Goal: Check status: Check status

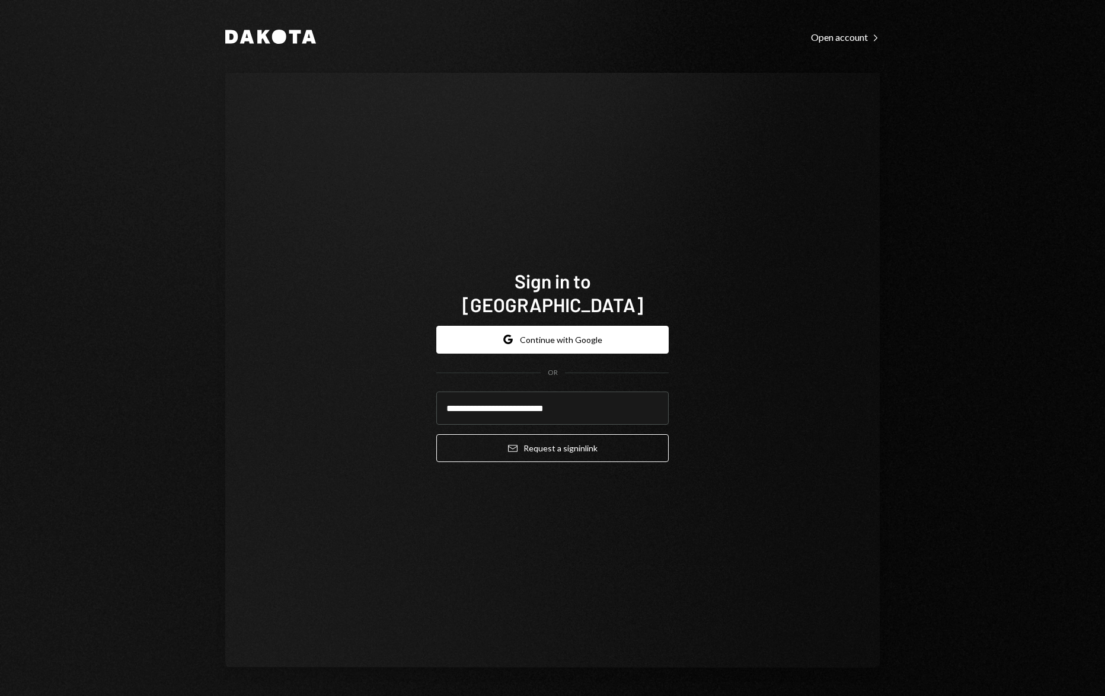
type input "**********"
click at [436, 434] on button "Email Request a sign in link" at bounding box center [552, 448] width 232 height 28
click at [785, 375] on div "**********" at bounding box center [552, 370] width 654 height 595
click at [663, 434] on button "Email Request a sign in link" at bounding box center [552, 448] width 232 height 28
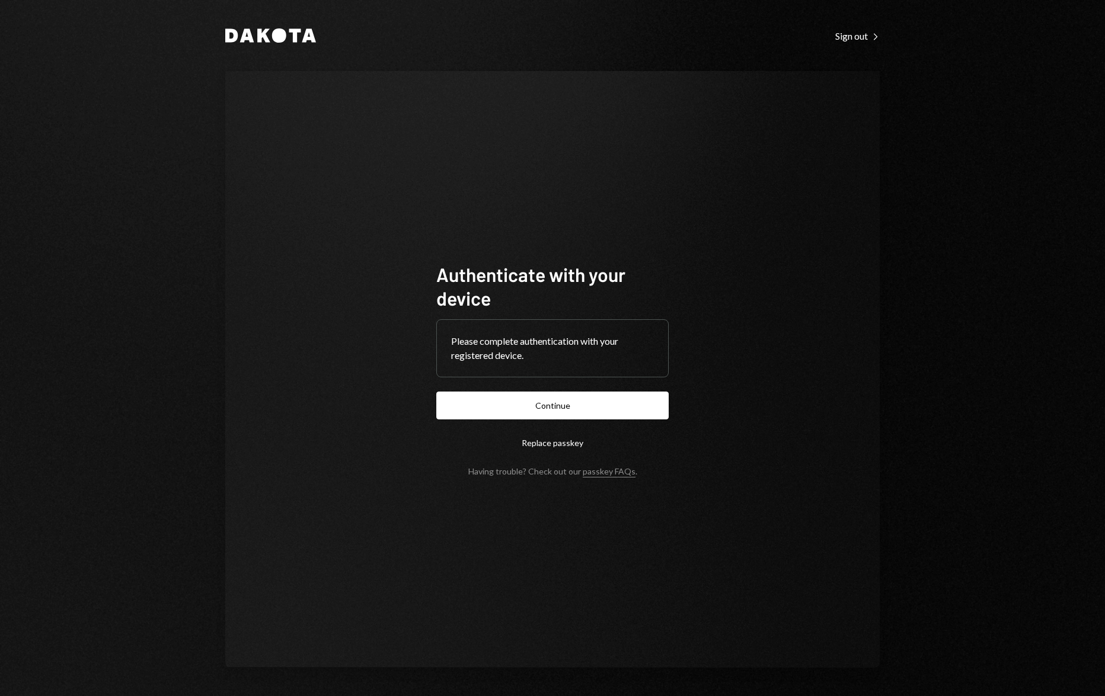
click at [565, 420] on form "Authenticate with your device Please complete authentication with your register…" at bounding box center [552, 370] width 232 height 214
click at [562, 414] on button "Continue" at bounding box center [552, 406] width 232 height 28
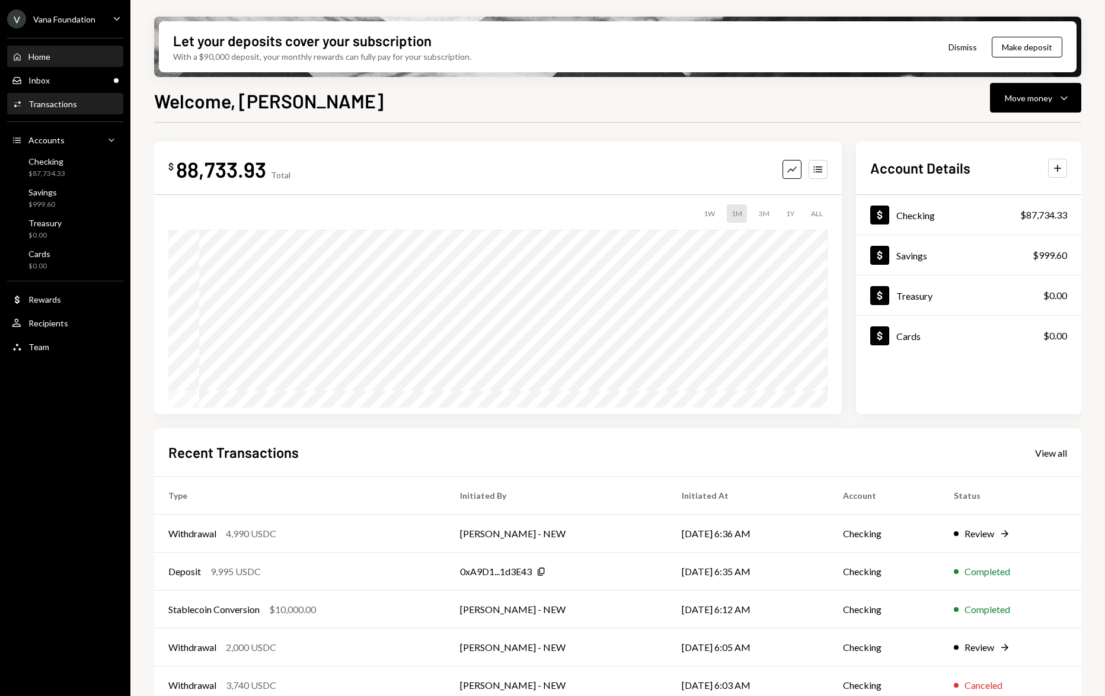
click at [93, 106] on div "Activities Transactions" at bounding box center [65, 104] width 107 height 11
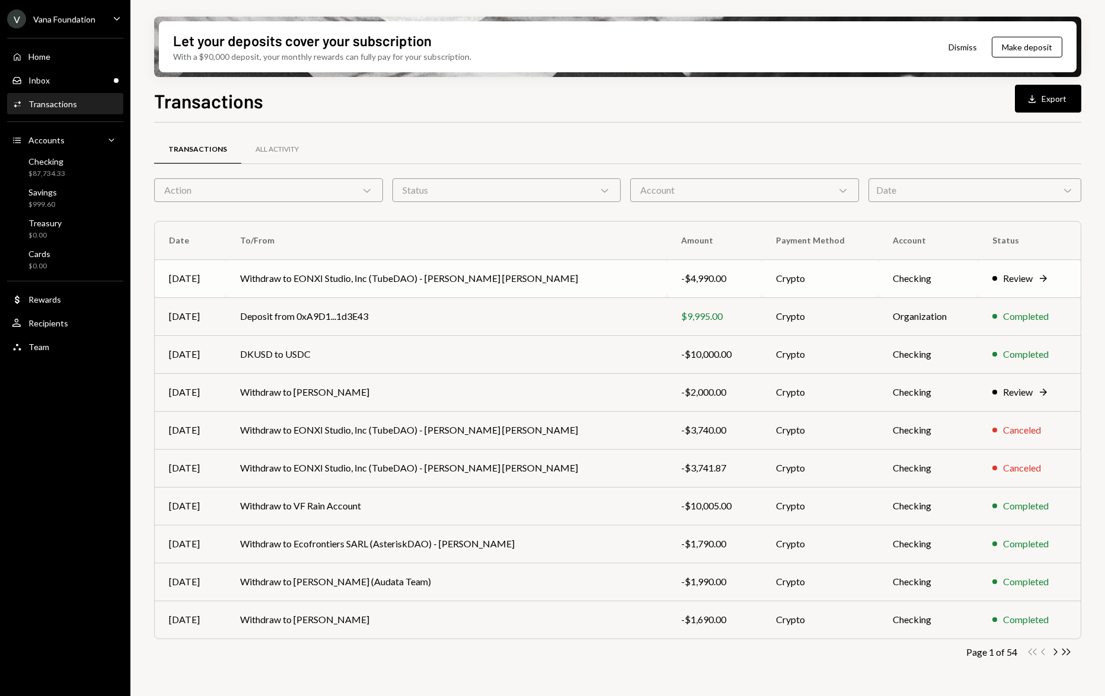
click at [417, 282] on td "Withdraw to EONXI Studio, Inc (TubeDAO) - [PERSON_NAME] [PERSON_NAME]" at bounding box center [446, 279] width 441 height 38
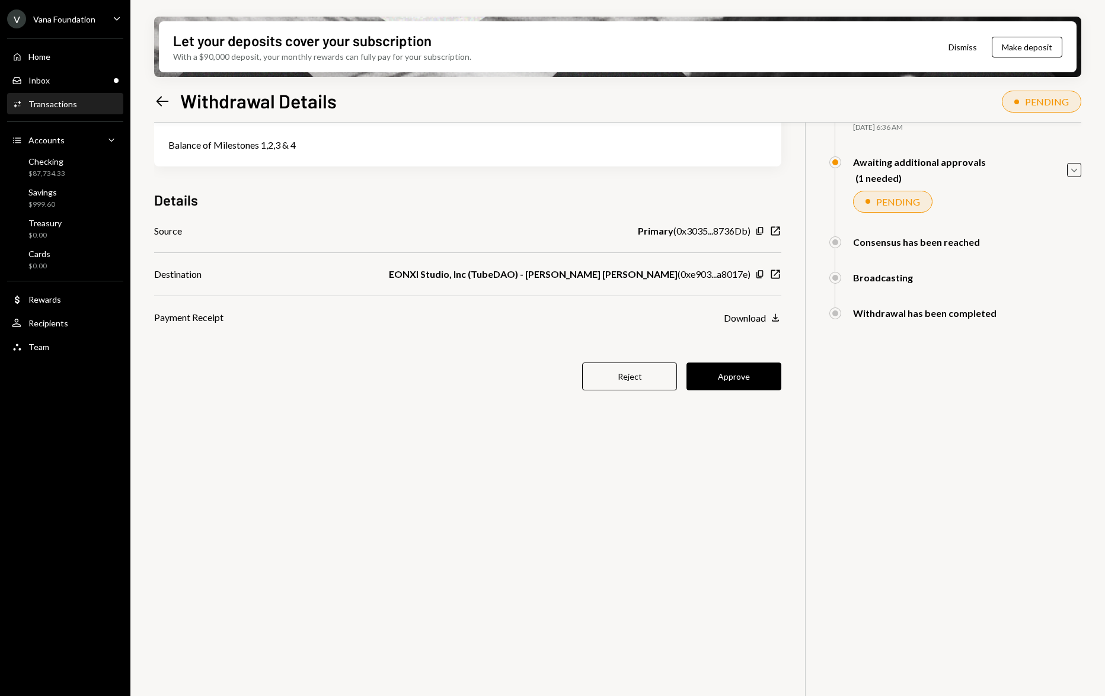
scroll to position [95, 0]
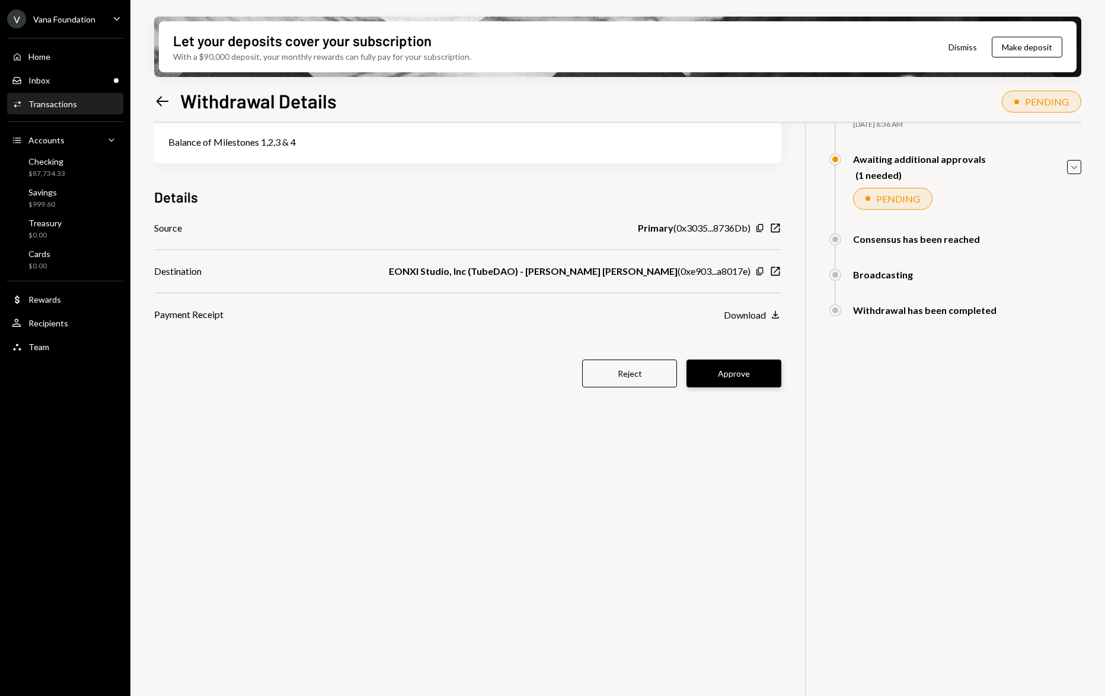
click at [714, 363] on button "Approve" at bounding box center [733, 374] width 95 height 28
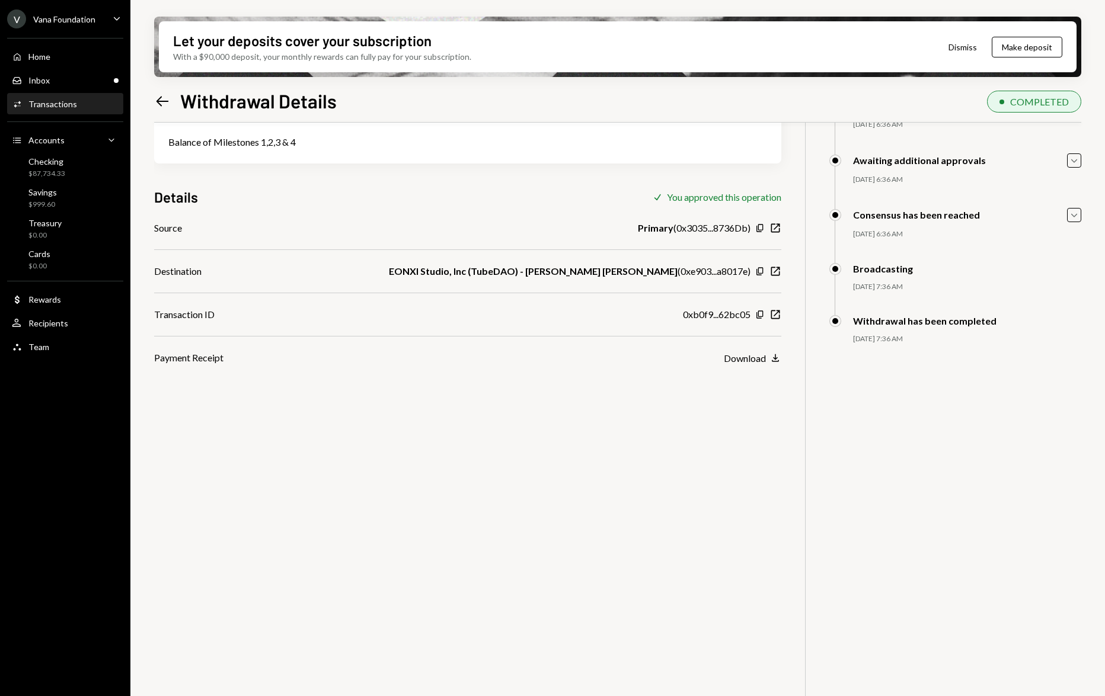
click at [170, 102] on icon "Left Arrow" at bounding box center [162, 101] width 17 height 17
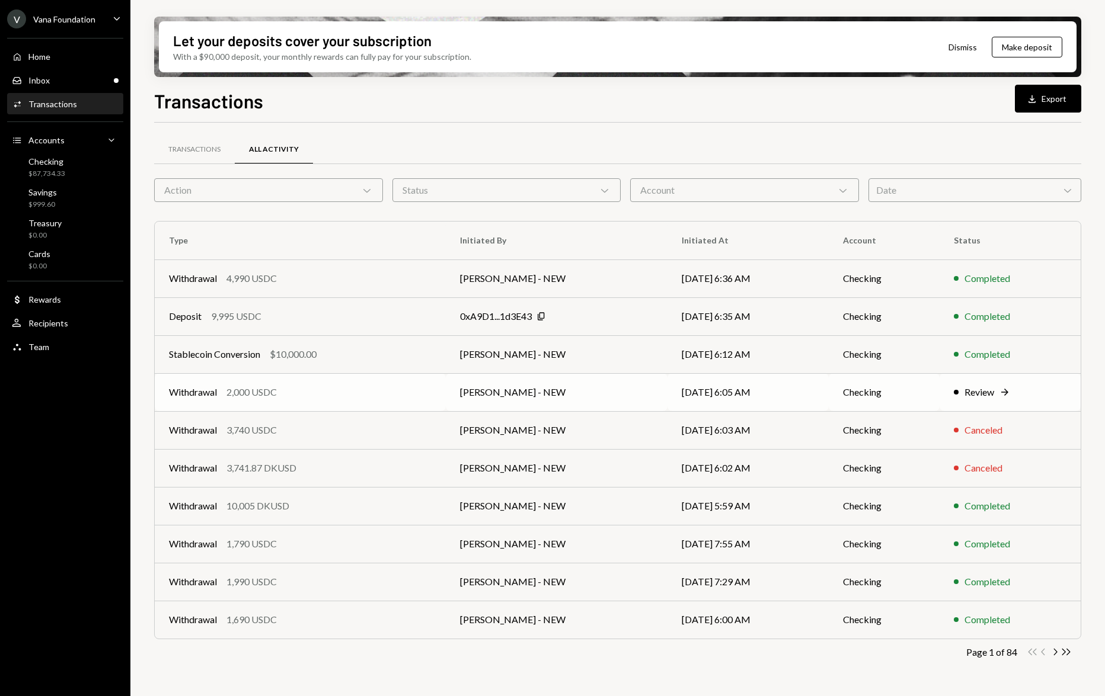
click at [689, 401] on td "[DATE] 6:05 AM" at bounding box center [747, 392] width 161 height 38
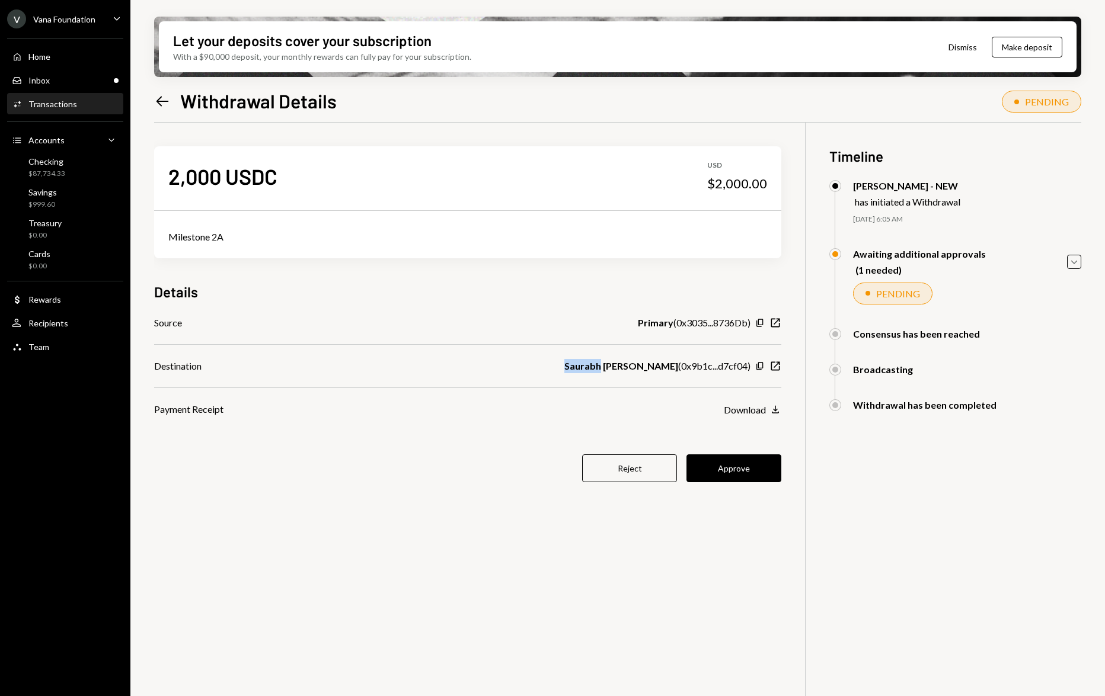
drag, startPoint x: 572, startPoint y: 365, endPoint x: 612, endPoint y: 367, distance: 39.8
click at [612, 367] on div "Destination [PERSON_NAME] ( 0x9b1c...d7cf04 ) Copy New Window" at bounding box center [467, 366] width 627 height 14
copy b "Saurabh"
click at [739, 474] on button "Approve" at bounding box center [733, 469] width 95 height 28
